Goal: Information Seeking & Learning: Learn about a topic

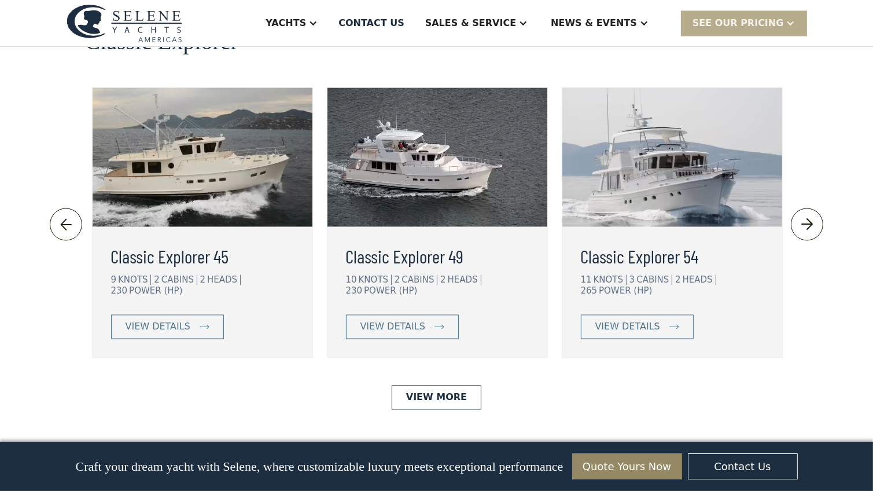
scroll to position [2593, 0]
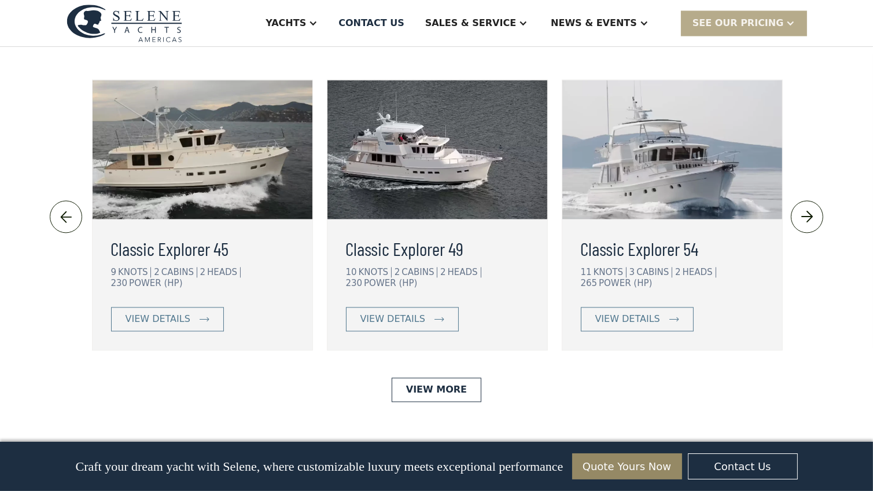
click at [637, 234] on h3 "Classic Explorer 54" at bounding box center [672, 248] width 183 height 28
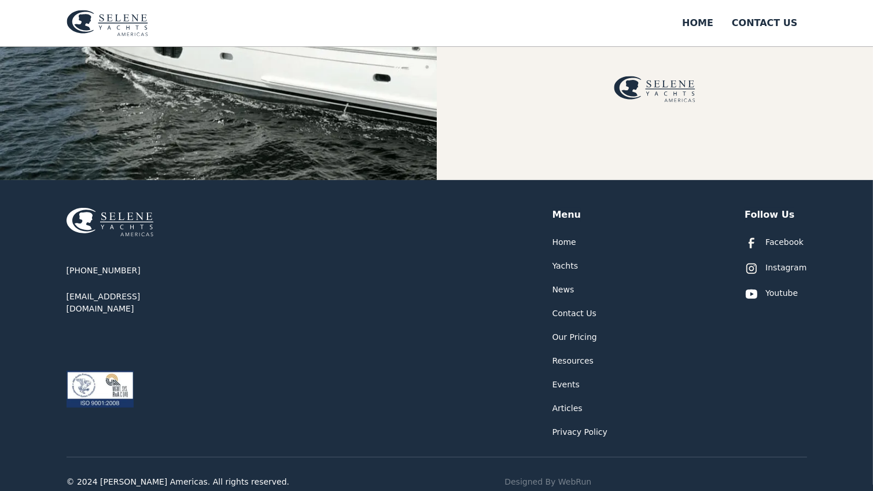
scroll to position [399, 0]
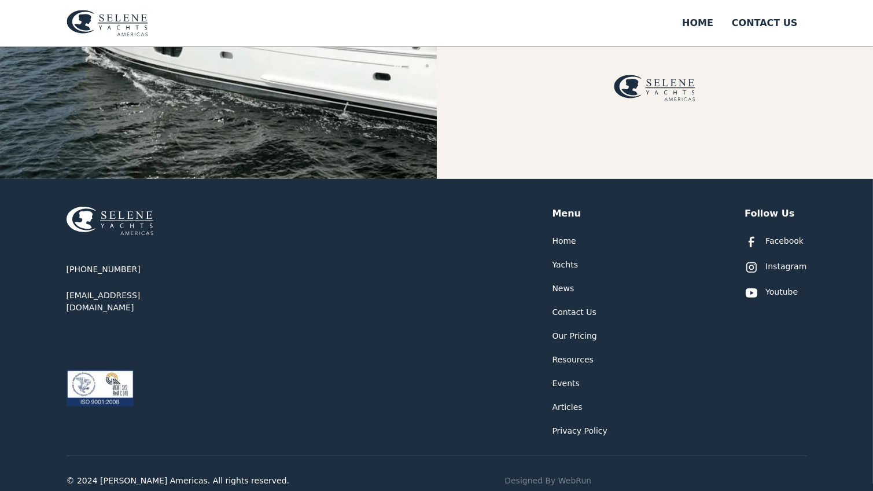
click at [557, 265] on div "Yachts" at bounding box center [566, 265] width 26 height 12
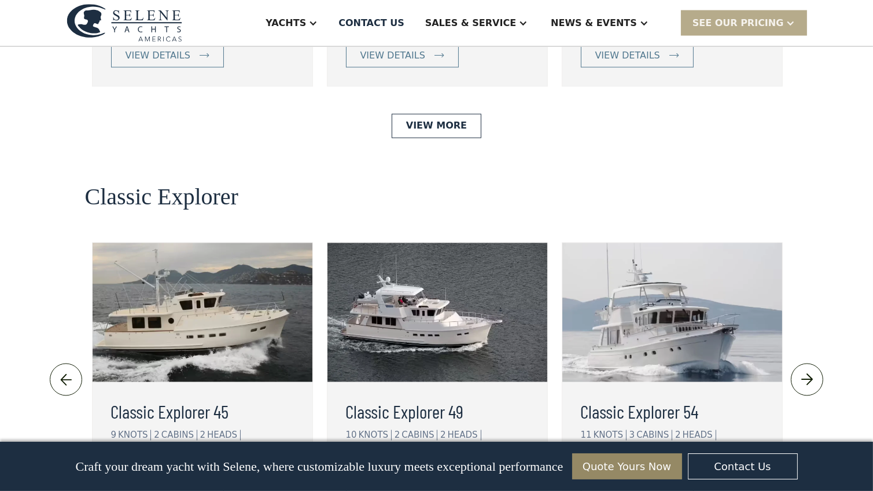
scroll to position [2436, 0]
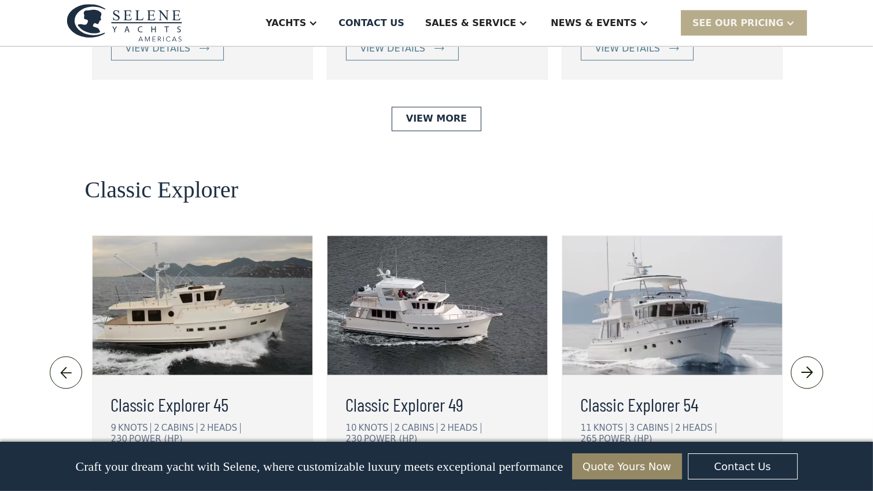
click at [635, 468] on div "view details" at bounding box center [627, 475] width 65 height 14
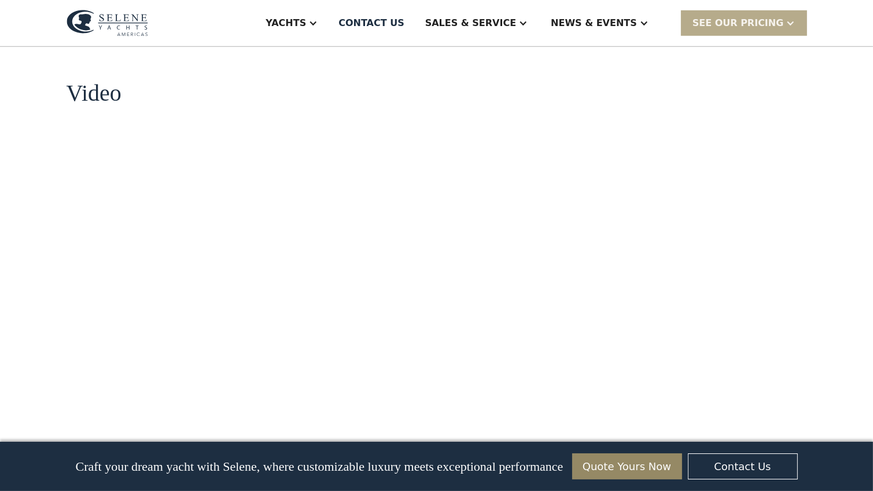
scroll to position [2115, 0]
